Goal: Information Seeking & Learning: Learn about a topic

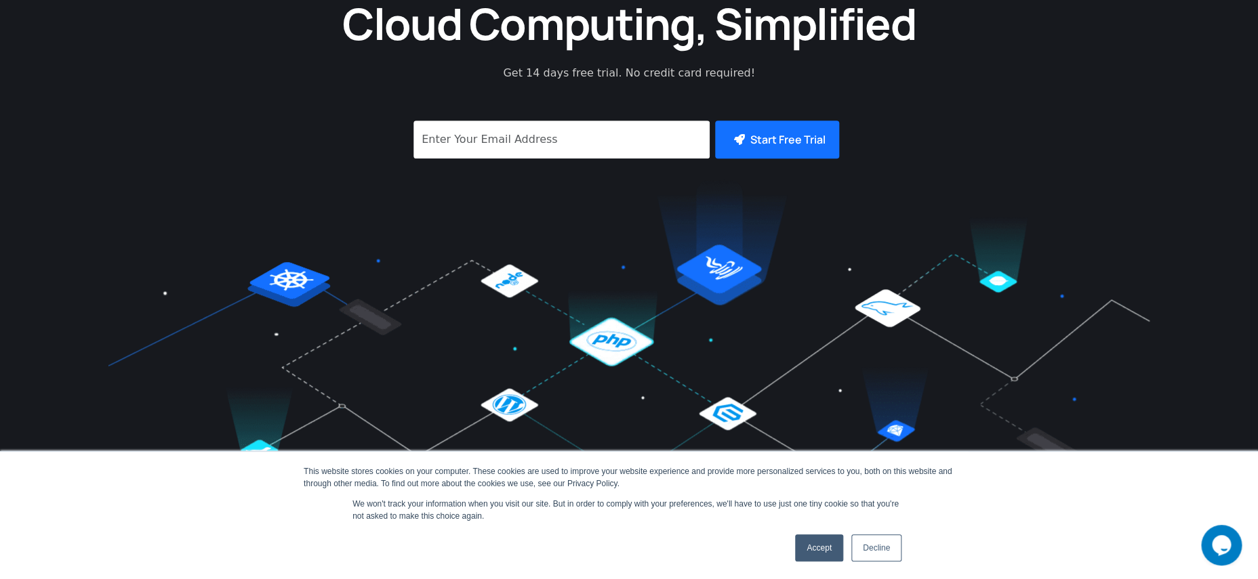
scroll to position [499, 0]
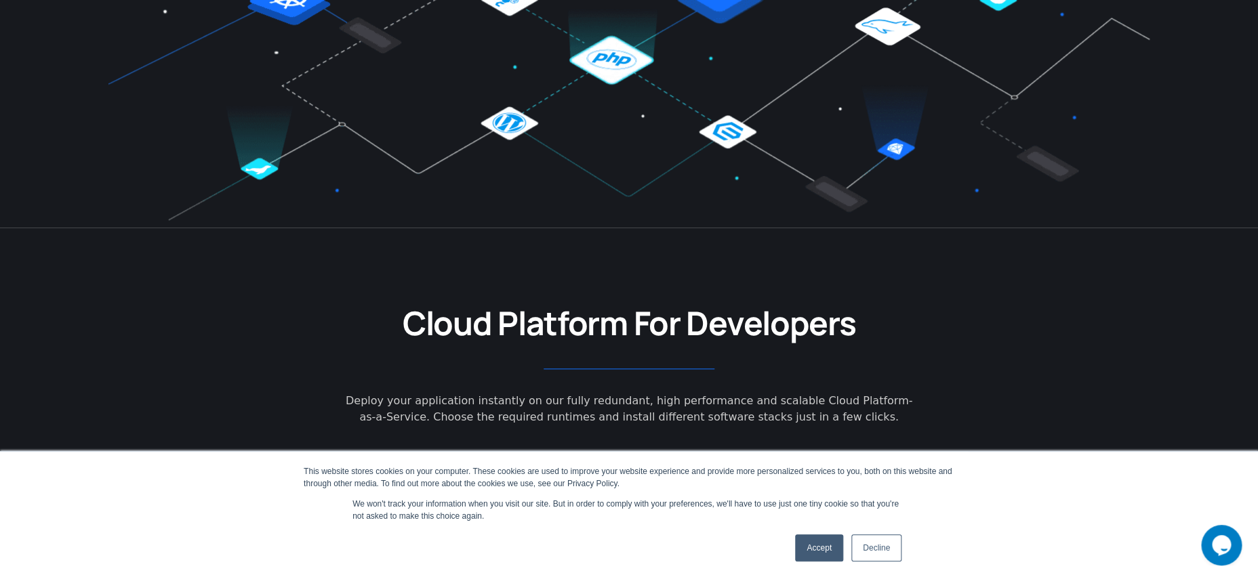
click at [817, 548] on link "Accept" at bounding box center [819, 548] width 48 height 27
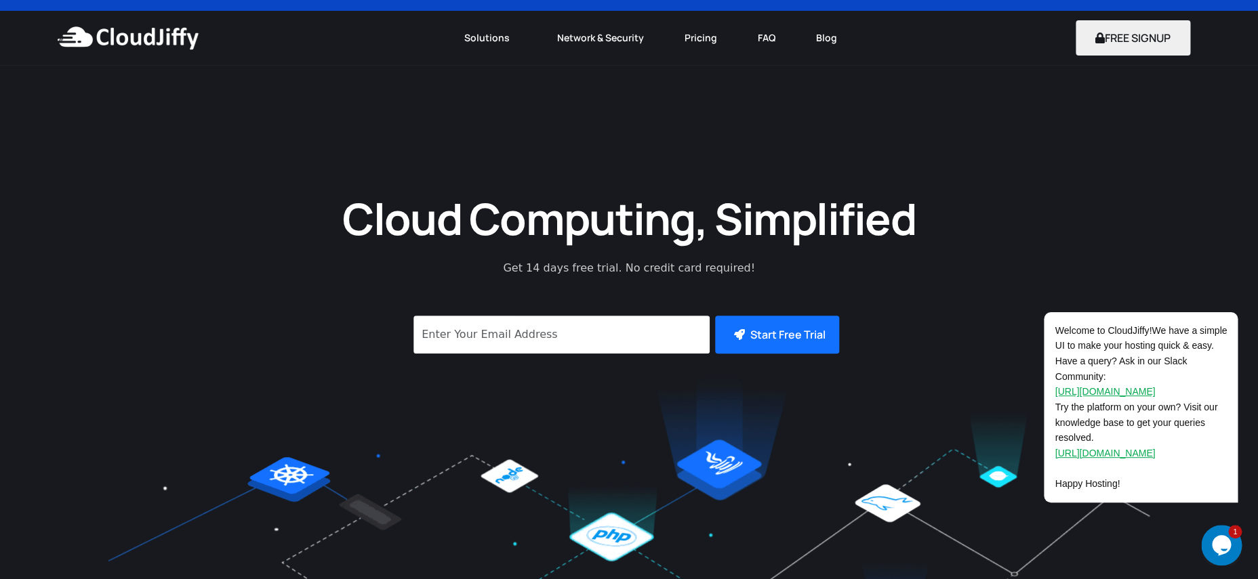
scroll to position [0, 0]
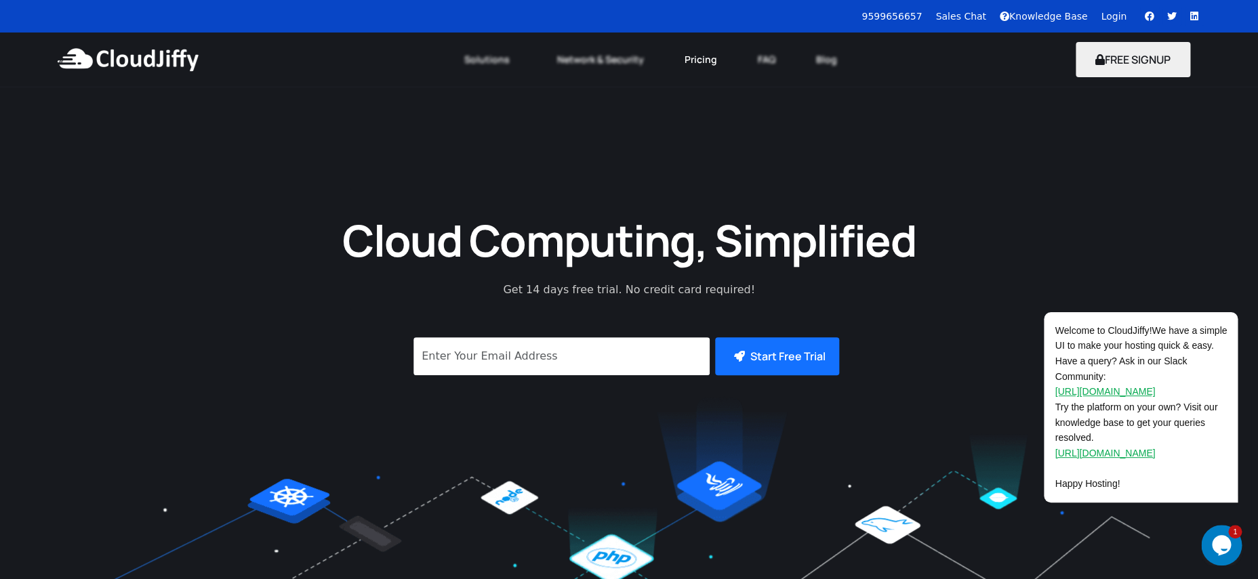
click at [696, 62] on link "Pricing" at bounding box center [700, 60] width 73 height 30
click at [613, 62] on link "Network & Security" at bounding box center [600, 60] width 127 height 30
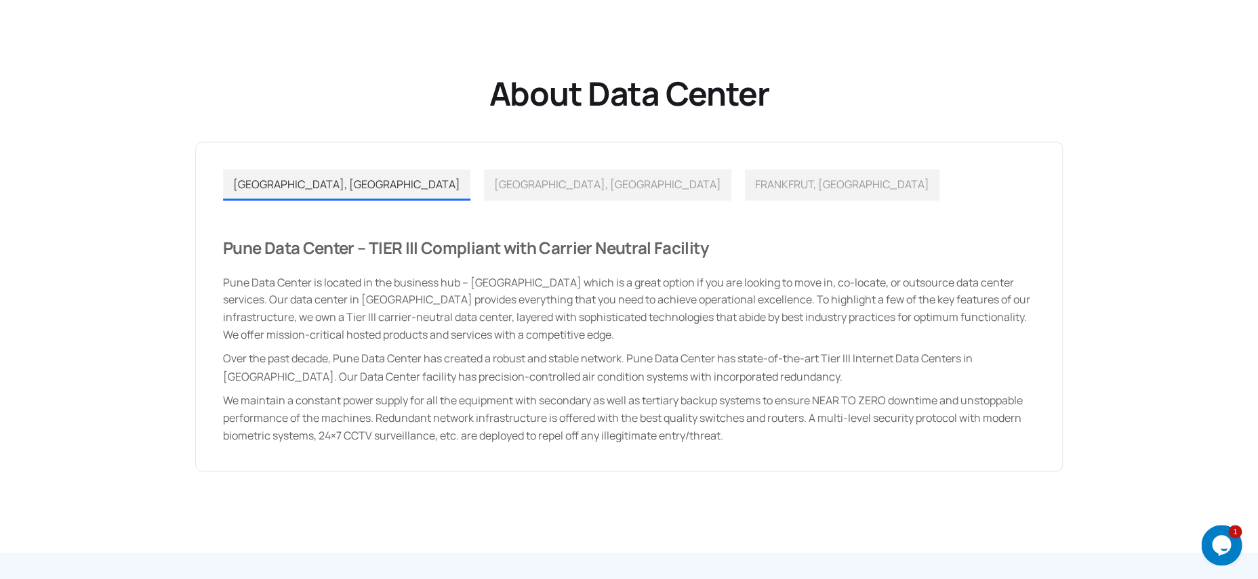
scroll to position [911, 0]
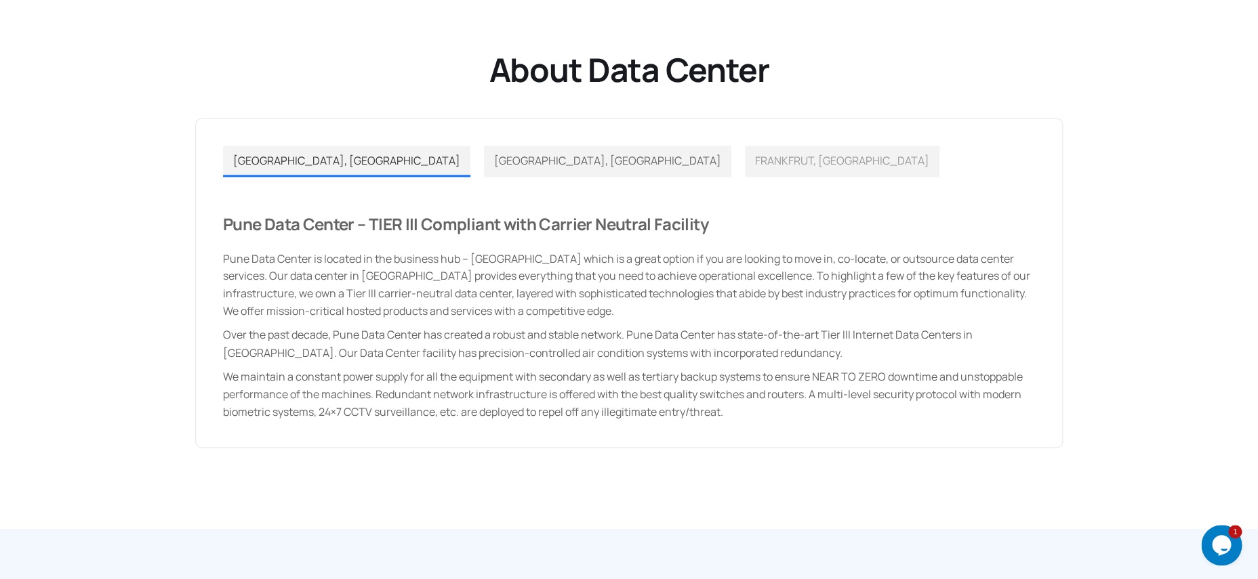
click at [494, 165] on span "LOS ANGELES, USA" at bounding box center [607, 160] width 227 height 15
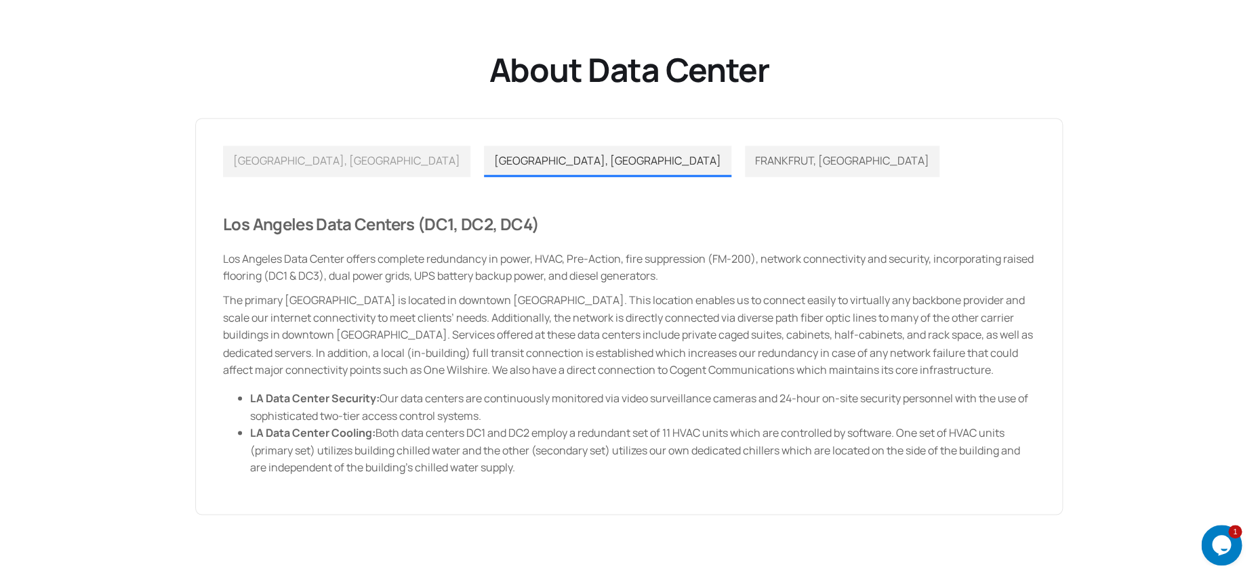
click at [755, 162] on span "FRANKFRUT, GERMANY" at bounding box center [842, 160] width 174 height 15
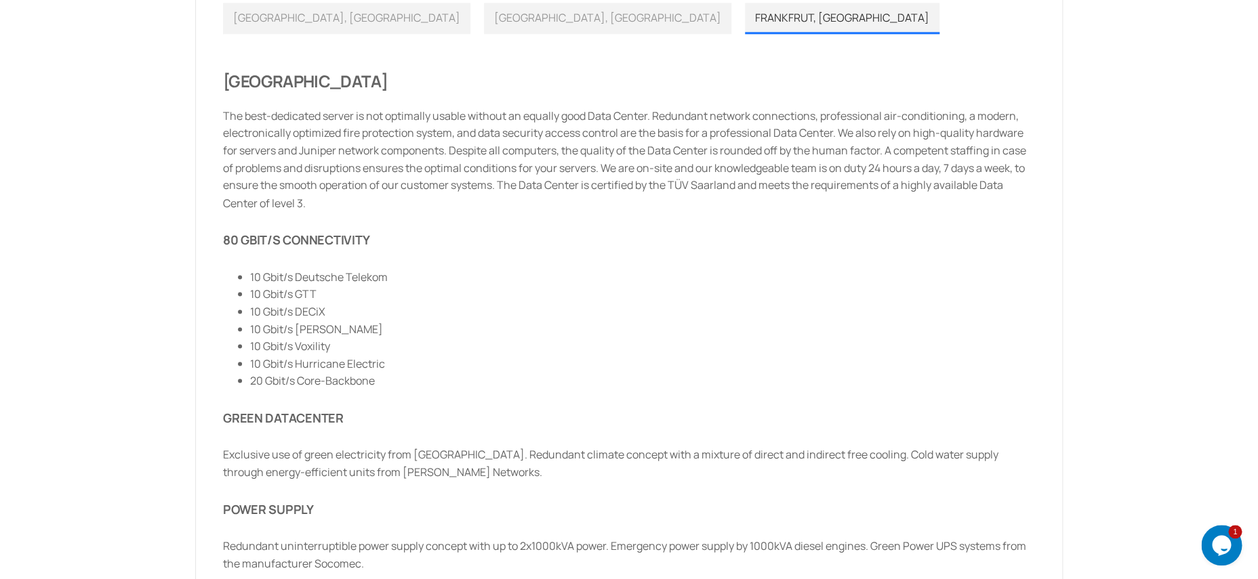
scroll to position [889, 0]
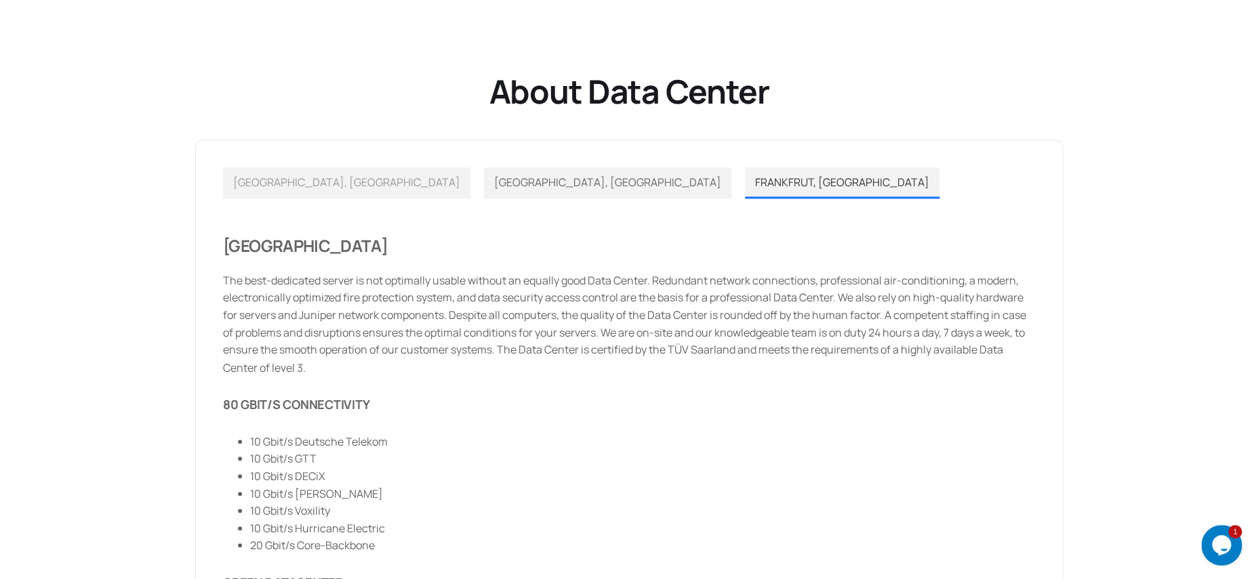
click at [494, 186] on span "LOS ANGELES, USA" at bounding box center [607, 182] width 227 height 15
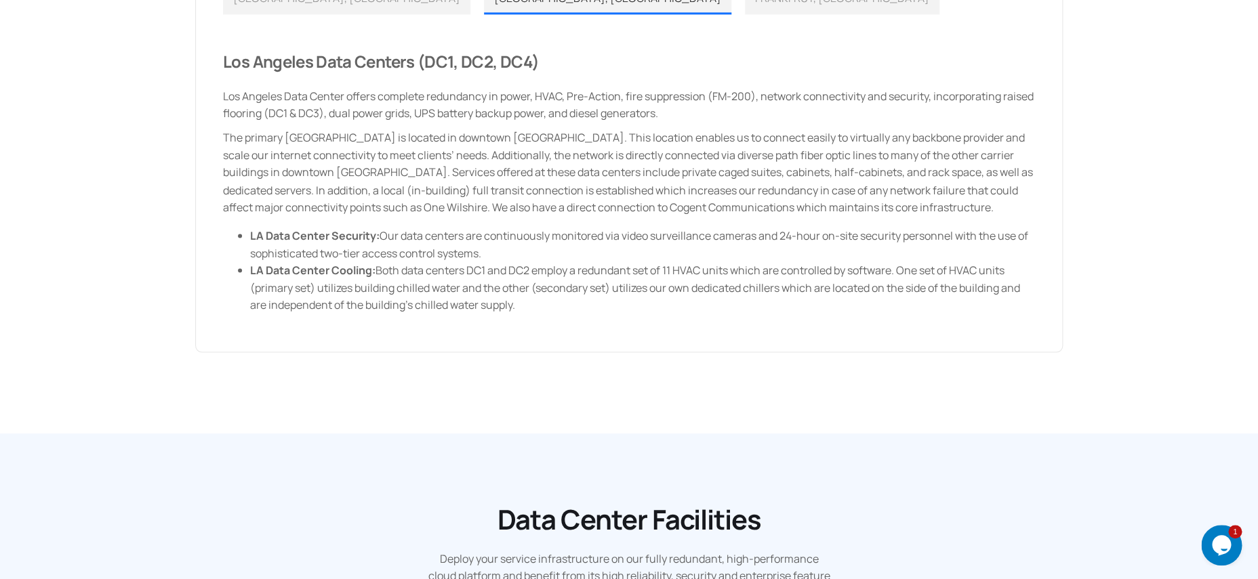
scroll to position [900, 0]
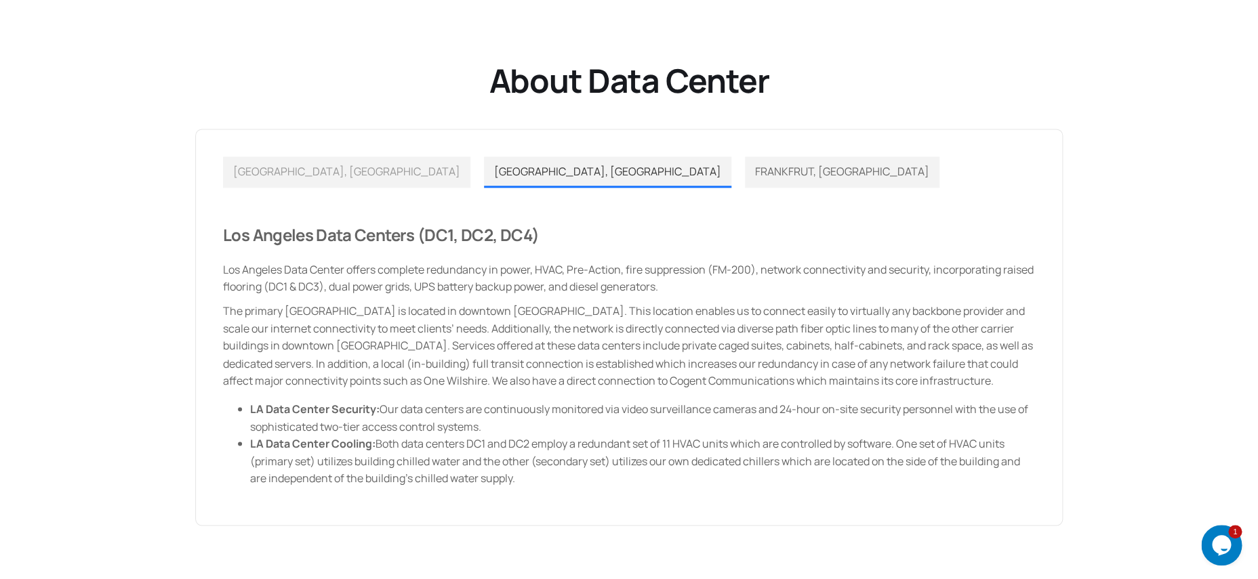
click at [755, 165] on span "FRANKFRUT, GERMANY" at bounding box center [842, 171] width 174 height 15
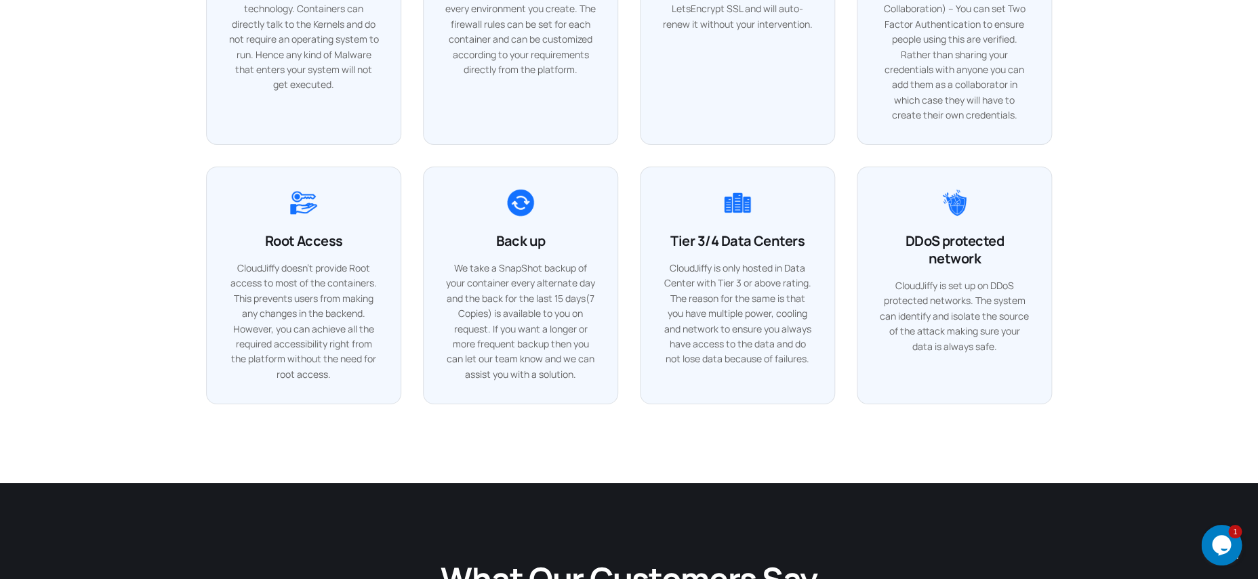
scroll to position [3427, 0]
